Goal: Information Seeking & Learning: Find contact information

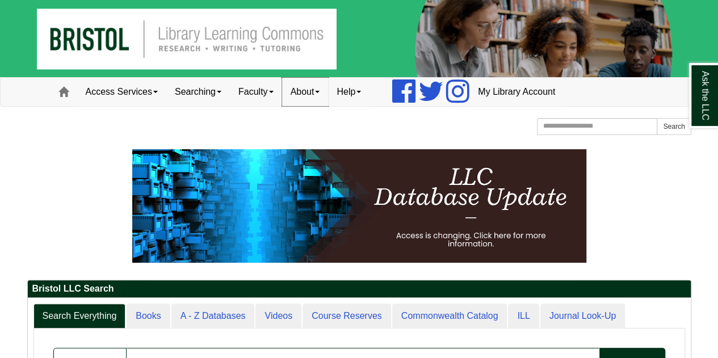
click at [316, 96] on link "About" at bounding box center [305, 92] width 47 height 28
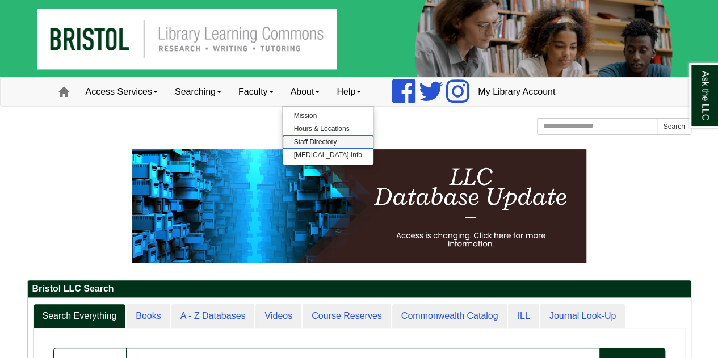
click at [316, 141] on link "Staff Directory" at bounding box center [328, 142] width 91 height 13
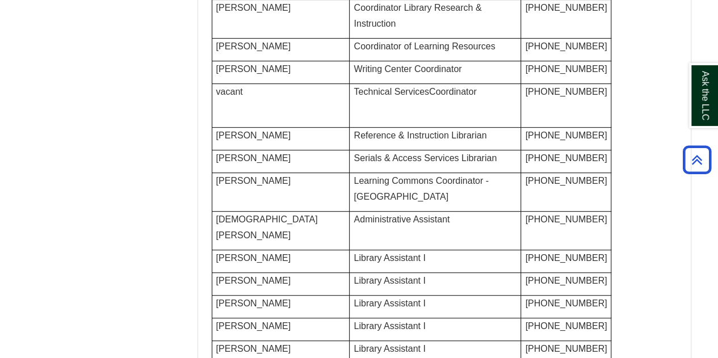
scroll to position [54, 0]
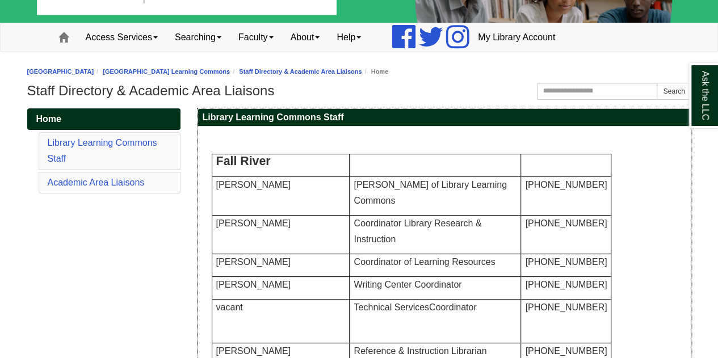
click at [391, 225] on span "Coordinator Library Research & Instruction" at bounding box center [418, 231] width 128 height 26
click at [389, 312] on span "Technical Services Coordinator" at bounding box center [415, 307] width 123 height 10
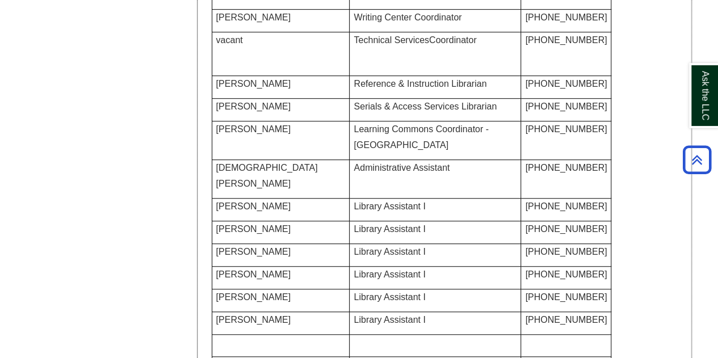
scroll to position [331, 0]
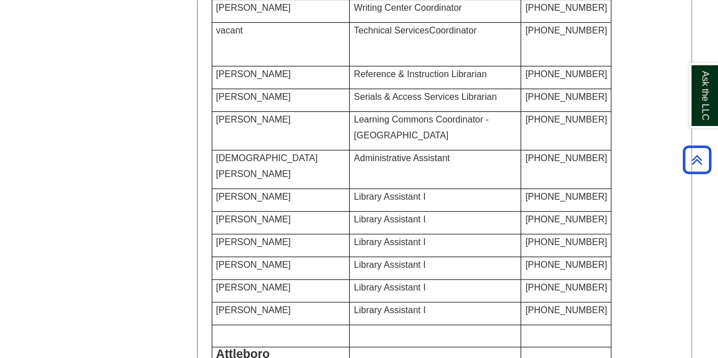
click at [401, 79] on span "Reference & Instruction Librarian" at bounding box center [420, 74] width 133 height 10
click at [409, 111] on td "Serials & Access Services Librarian" at bounding box center [435, 100] width 171 height 23
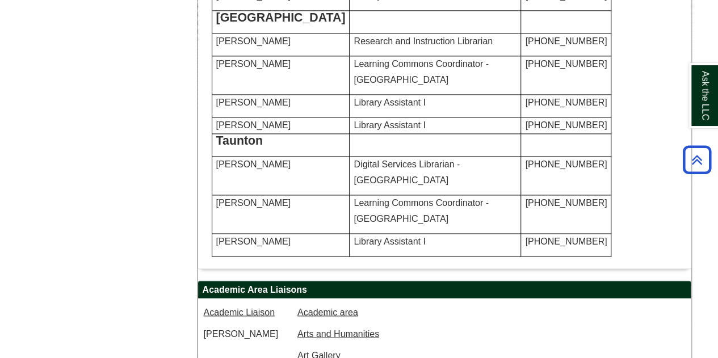
scroll to position [765, 0]
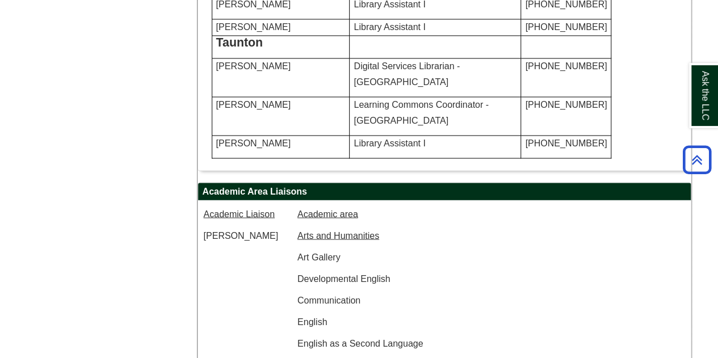
scroll to position [956, 0]
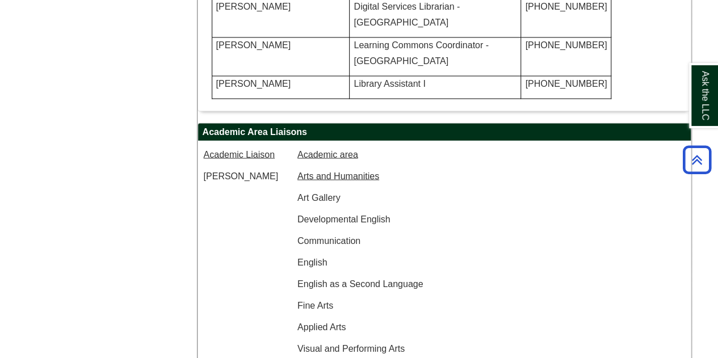
click at [375, 31] on p "Digital Services Librarian - Taunton" at bounding box center [435, 15] width 163 height 32
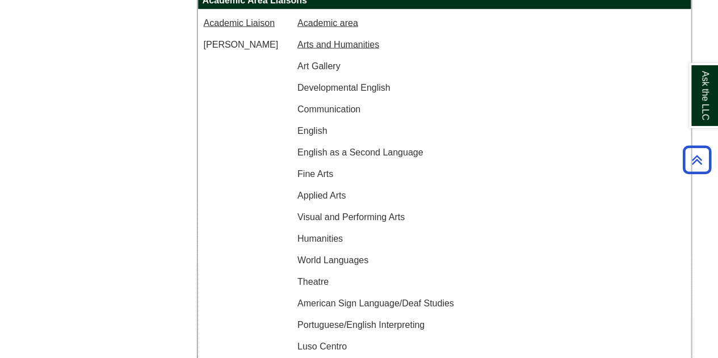
scroll to position [1083, 0]
